Goal: Task Accomplishment & Management: Use online tool/utility

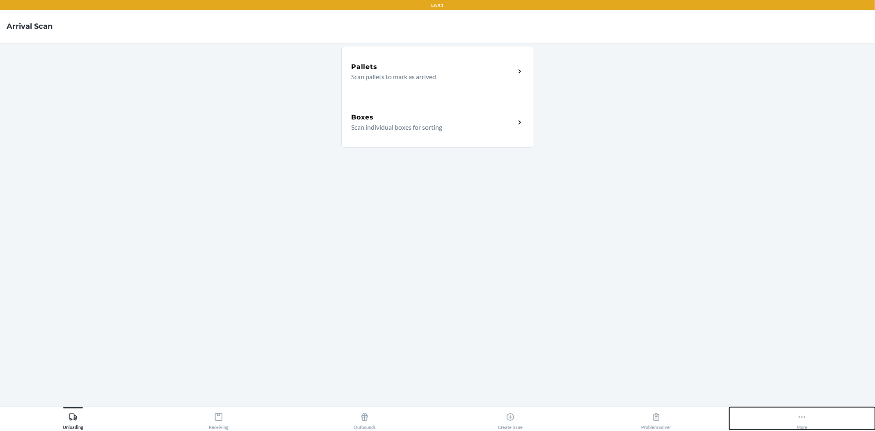
click at [800, 419] on icon at bounding box center [801, 416] width 9 height 9
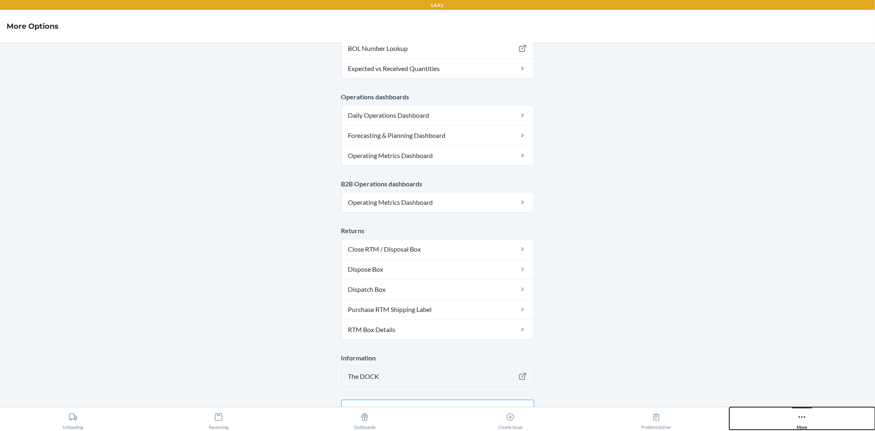
scroll to position [379, 0]
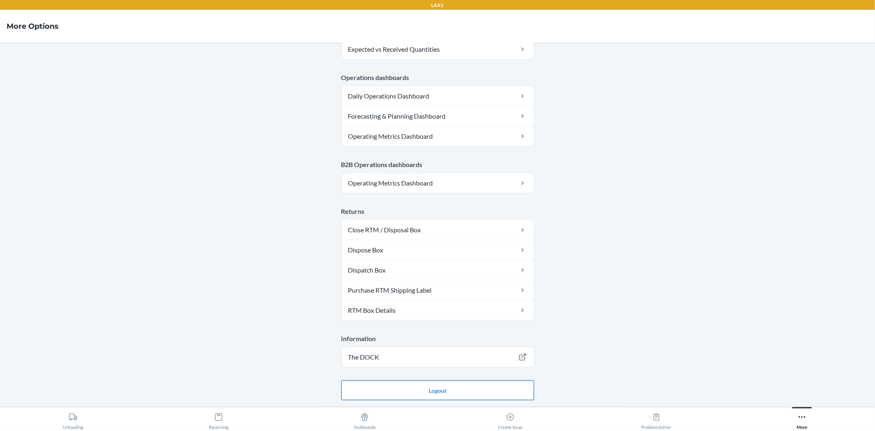
click at [461, 388] on button "Logout" at bounding box center [437, 390] width 193 height 20
